Goal: Information Seeking & Learning: Learn about a topic

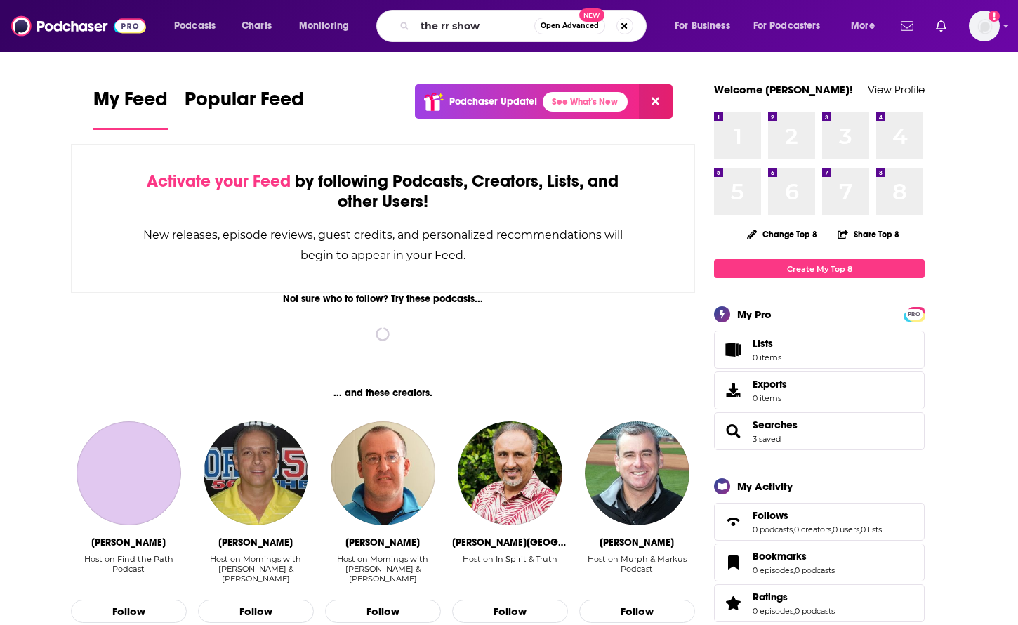
type input "the rr show"
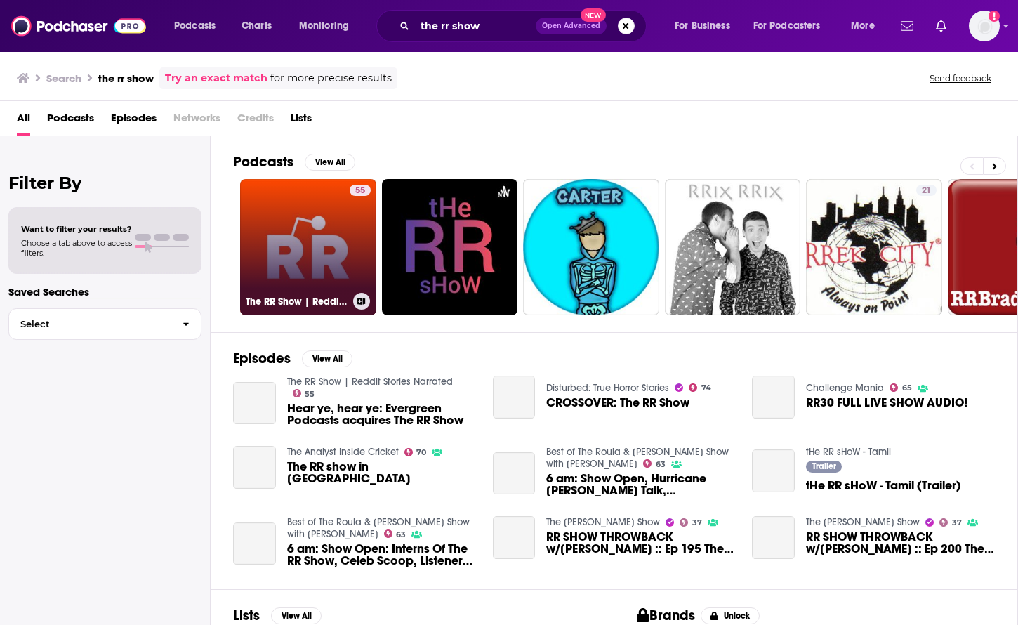
click at [293, 251] on link "55 The RR Show | Reddit Stories Narrated" at bounding box center [308, 247] width 136 height 136
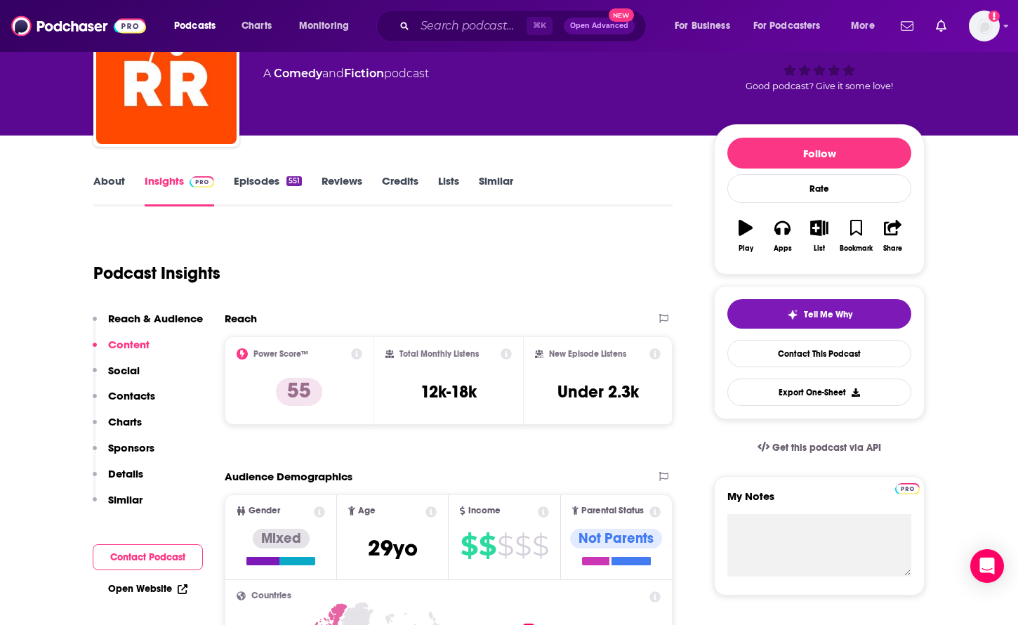
scroll to position [95, 0]
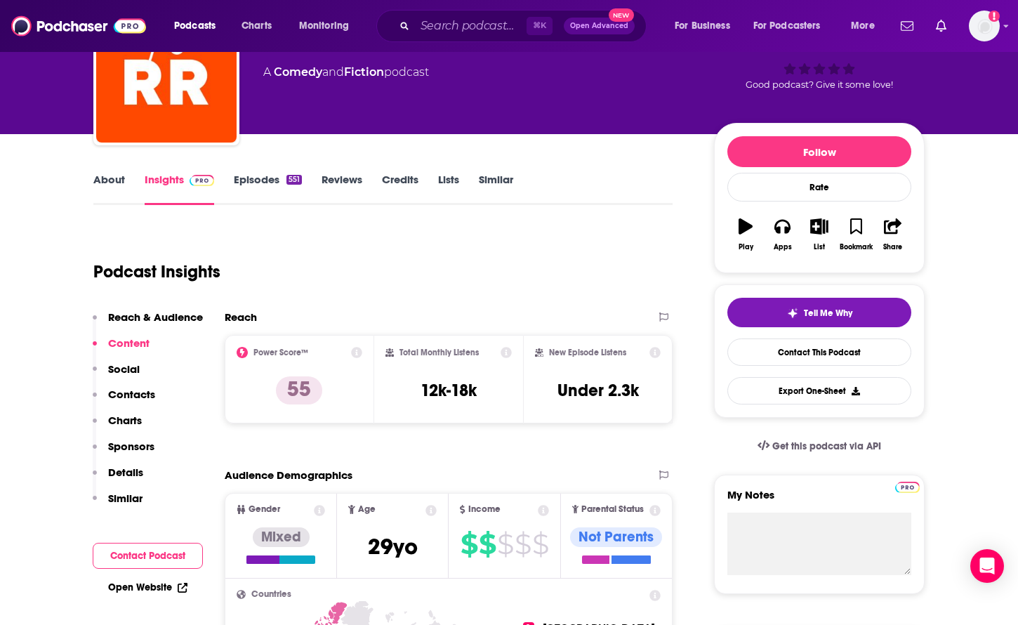
click at [103, 185] on link "About" at bounding box center [109, 189] width 32 height 32
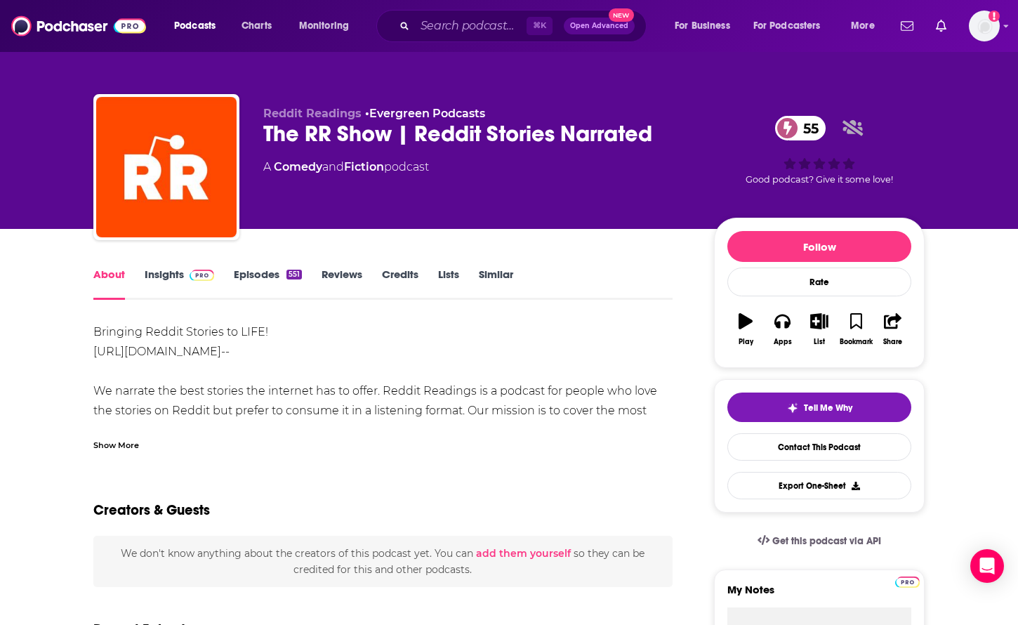
click at [129, 446] on div "Show More" at bounding box center [116, 444] width 46 height 13
